Goal: Entertainment & Leisure: Consume media (video, audio)

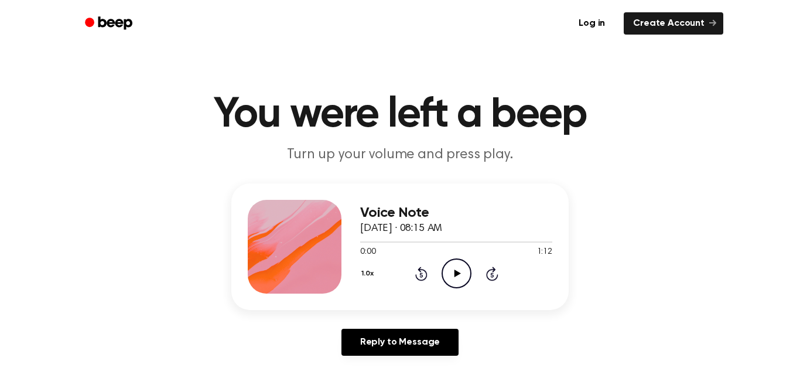
click at [452, 268] on icon "Play Audio" at bounding box center [457, 273] width 30 height 30
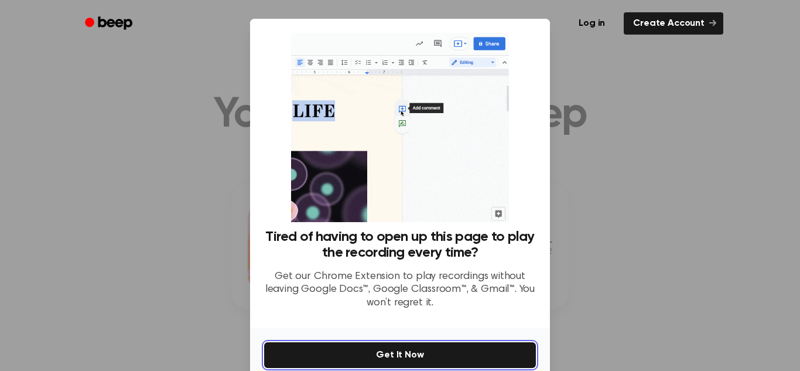
click at [428, 342] on button "Get It Now" at bounding box center [400, 355] width 272 height 26
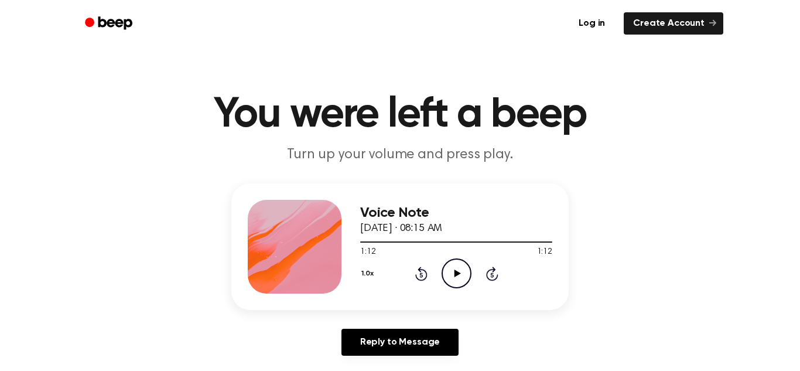
click at [451, 265] on icon "Play Audio" at bounding box center [457, 273] width 30 height 30
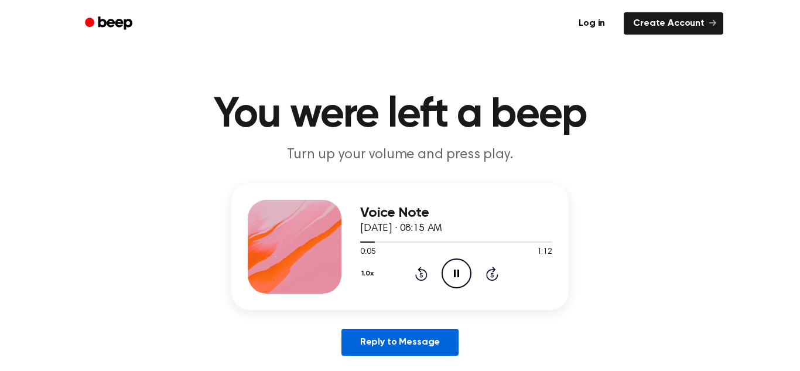
click at [413, 348] on link "Reply to Message" at bounding box center [400, 342] width 117 height 27
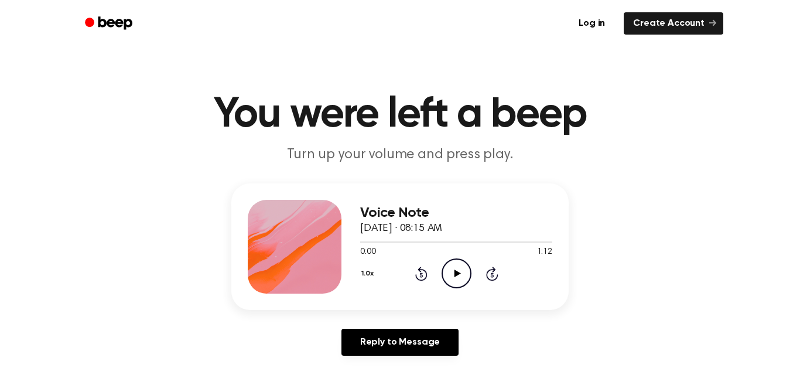
click at [457, 275] on icon at bounding box center [457, 274] width 6 height 8
click at [526, 240] on div at bounding box center [456, 241] width 192 height 9
click at [550, 239] on div at bounding box center [456, 241] width 192 height 9
drag, startPoint x: 546, startPoint y: 238, endPoint x: 557, endPoint y: 239, distance: 11.2
click at [557, 239] on div "Voice Note [DATE] · 08:15 AM 1:12 1:12 Your browser does not support the [objec…" at bounding box center [400, 246] width 338 height 127
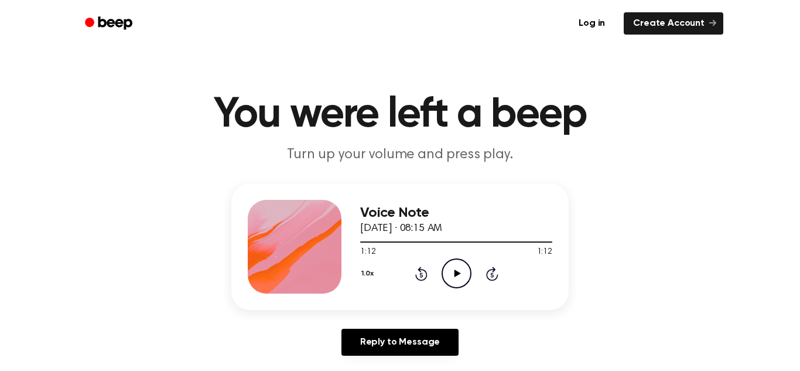
click at [451, 275] on icon "Play Audio" at bounding box center [457, 273] width 30 height 30
click at [449, 284] on icon "Play Audio" at bounding box center [457, 273] width 30 height 30
click at [449, 284] on icon "Pause Audio" at bounding box center [457, 273] width 30 height 30
click at [456, 278] on icon "Play Audio" at bounding box center [457, 273] width 30 height 30
drag, startPoint x: 481, startPoint y: 244, endPoint x: 363, endPoint y: 240, distance: 117.9
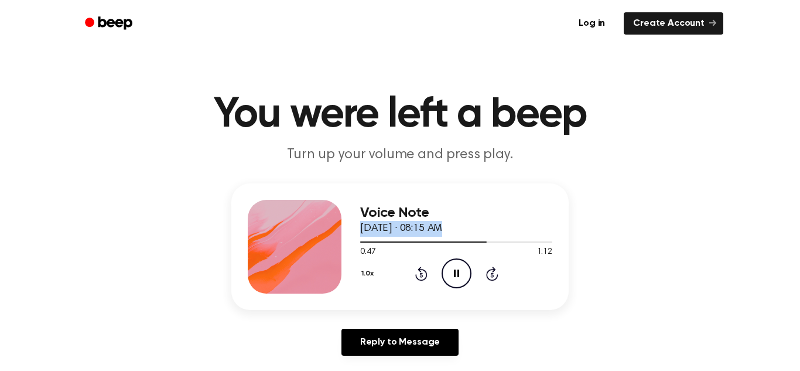
click at [363, 240] on div at bounding box center [456, 241] width 192 height 9
click at [424, 271] on icon "Rewind 5 seconds" at bounding box center [421, 273] width 13 height 15
click at [370, 269] on button "1.0x" at bounding box center [369, 274] width 18 height 20
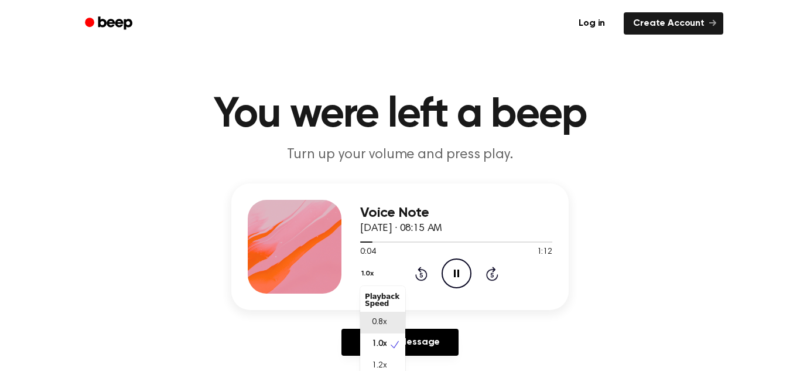
click at [391, 323] on div "0.8x" at bounding box center [382, 323] width 45 height 22
click at [391, 323] on div "Voice Note [DATE] · 08:15 AM 0:05 1:12 Your browser does not support the [objec…" at bounding box center [400, 274] width 772 height 182
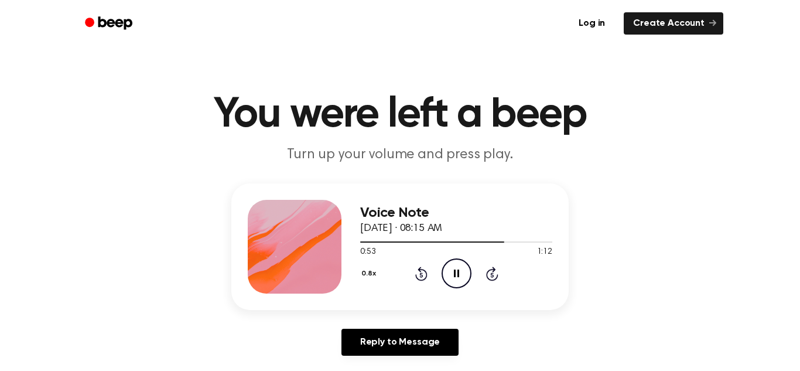
click at [366, 274] on button "0.8x" at bounding box center [370, 274] width 20 height 20
click at [374, 278] on button "0.8x" at bounding box center [370, 274] width 20 height 20
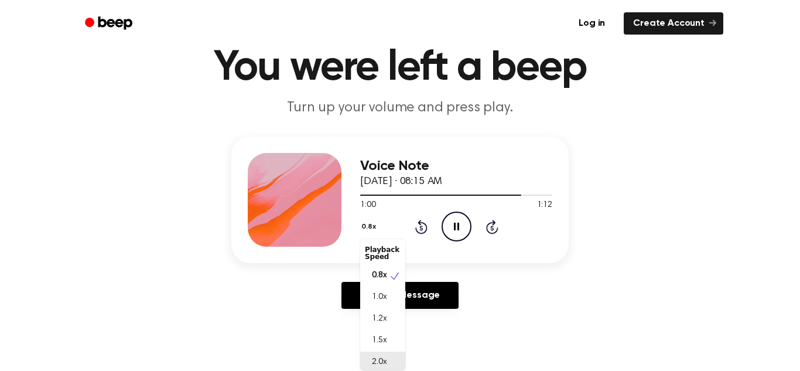
scroll to position [3, 0]
click at [374, 278] on span "0.8x" at bounding box center [379, 273] width 15 height 12
click at [367, 229] on button "0.8x" at bounding box center [370, 227] width 20 height 20
click at [379, 356] on span "2.0x" at bounding box center [379, 362] width 15 height 12
click at [449, 218] on icon "Play Audio" at bounding box center [457, 227] width 30 height 30
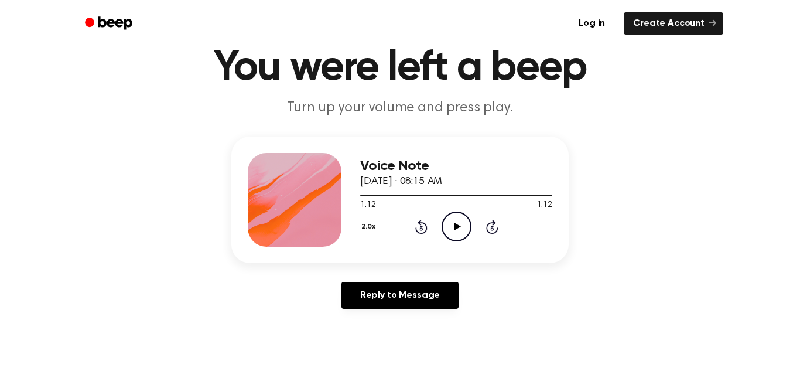
click at [449, 218] on icon "Play Audio" at bounding box center [457, 227] width 30 height 30
click at [411, 181] on span "[DATE] · 08:15 AM" at bounding box center [401, 181] width 82 height 11
